Goal: Obtain resource: Download file/media

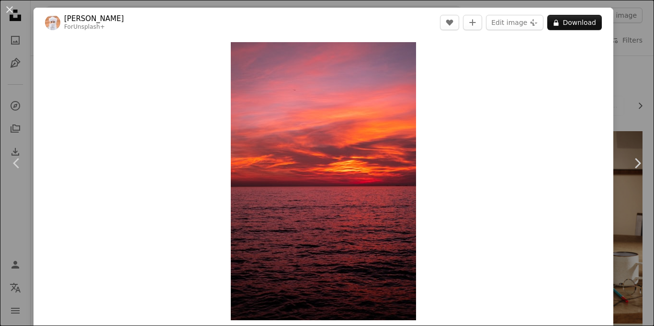
scroll to position [714, 0]
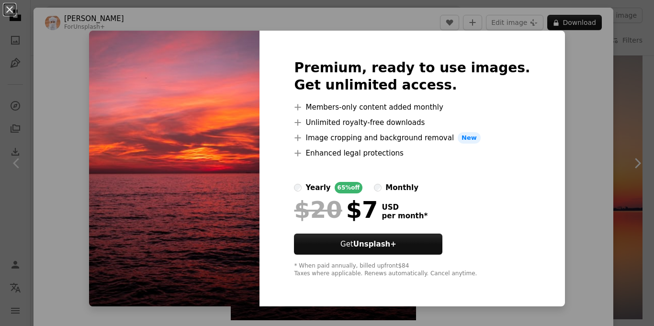
click at [250, 209] on img at bounding box center [174, 169] width 170 height 276
click at [536, 38] on div "Premium, ready to use images. Get unlimited access. A plus sign Members-only co…" at bounding box center [411, 169] width 305 height 276
click at [652, 112] on div "An X shape Premium, ready to use images. Get unlimited access. A plus sign Memb…" at bounding box center [327, 163] width 654 height 326
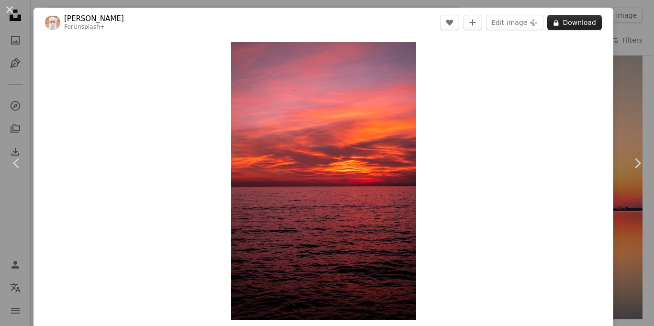
click at [580, 23] on button "A lock Download" at bounding box center [574, 22] width 55 height 15
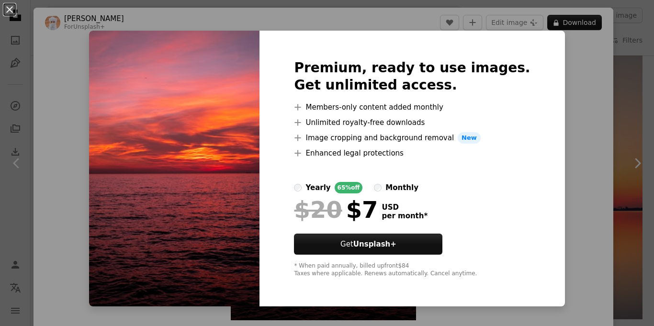
click at [578, 172] on div "An X shape Premium, ready to use images. Get unlimited access. A plus sign Memb…" at bounding box center [327, 163] width 654 height 326
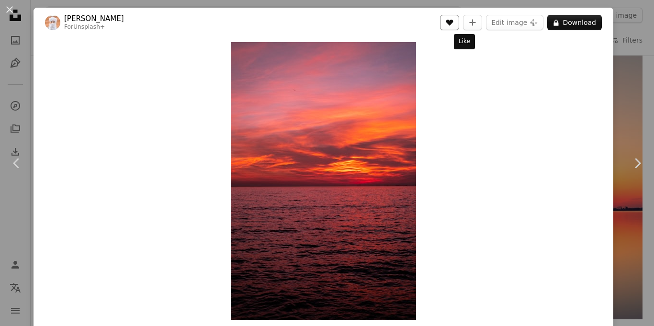
click at [453, 24] on icon "Like" at bounding box center [449, 23] width 7 height 6
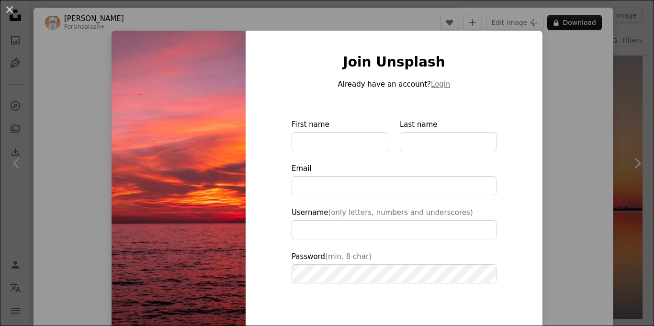
click at [182, 160] on img at bounding box center [179, 217] width 134 height 372
click at [224, 136] on img at bounding box center [179, 217] width 134 height 372
click at [96, 157] on div "An X shape Join Unsplash Already have an account? Login First name Last name Em…" at bounding box center [327, 163] width 654 height 326
